Goal: Book appointment/travel/reservation

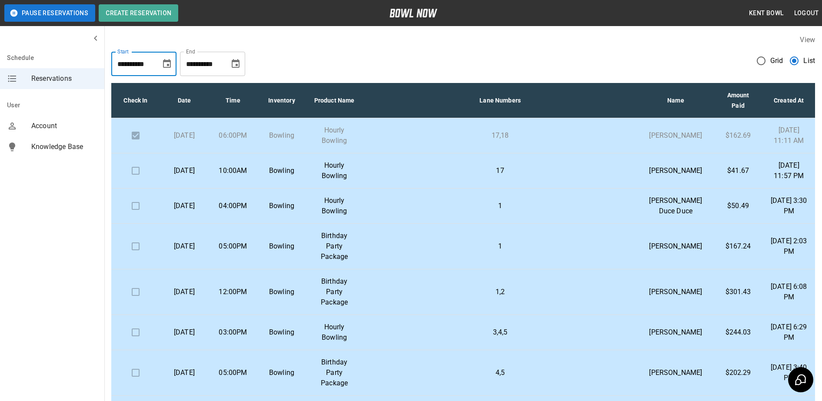
click at [134, 64] on input "**********" at bounding box center [132, 64] width 43 height 24
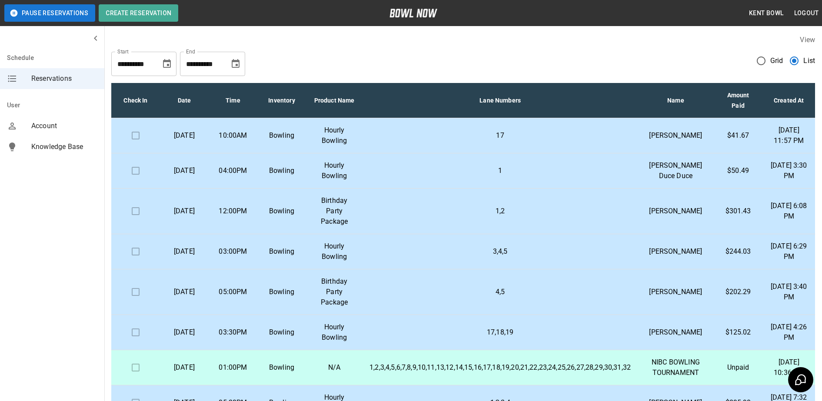
click at [426, 23] on header "Pause Reservations Create Reservation Kent Bowl Logout" at bounding box center [411, 13] width 822 height 26
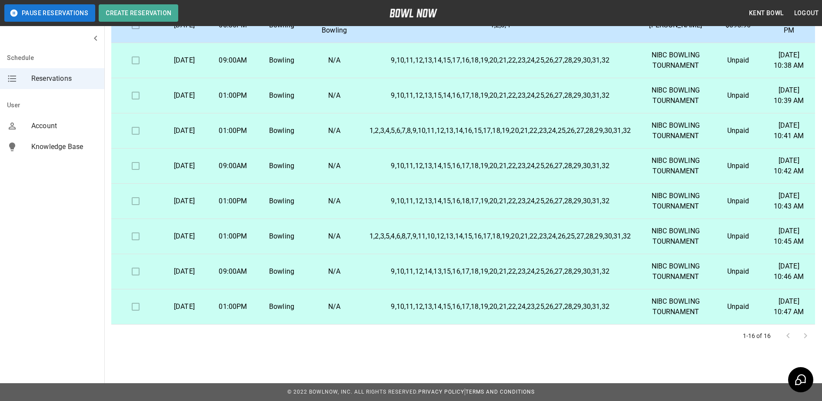
scroll to position [444, 0]
